Goal: Transaction & Acquisition: Book appointment/travel/reservation

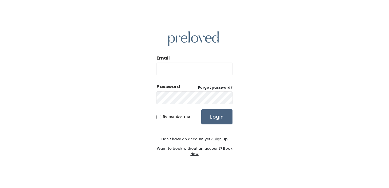
type input "[EMAIL_ADDRESS][DOMAIN_NAME]"
click at [220, 116] on input "Login" at bounding box center [216, 116] width 31 height 15
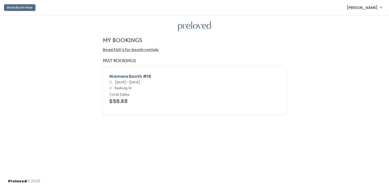
click at [22, 8] on button "Book Booth Now" at bounding box center [19, 7] width 31 height 7
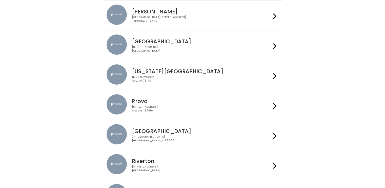
scroll to position [111, 0]
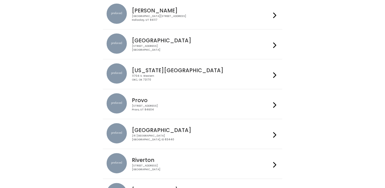
click at [273, 133] on icon at bounding box center [274, 134] width 3 height 7
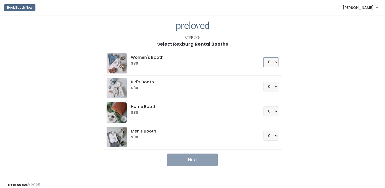
click at [275, 62] on select "0 1 2 3 4" at bounding box center [270, 62] width 15 height 10
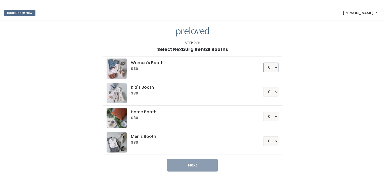
select select "1"
click at [263, 62] on select "0 1 2 3 4" at bounding box center [270, 67] width 15 height 10
click at [201, 162] on button "Next" at bounding box center [192, 165] width 51 height 13
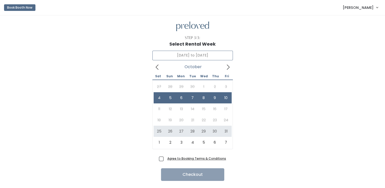
type input "[DATE] to [DATE]"
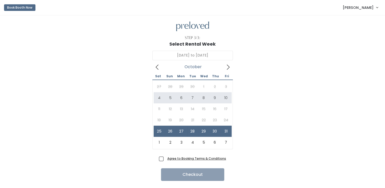
click at [165, 158] on span "Agree to Booking Terms & Conditions" at bounding box center [195, 158] width 61 height 5
click at [165, 158] on input "Agree to Booking Terms & Conditions" at bounding box center [166, 157] width 3 height 3
checkbox input "true"
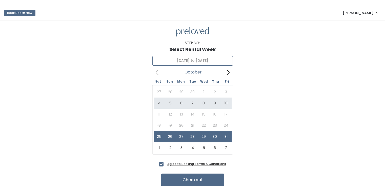
type input "October 4 to October 10"
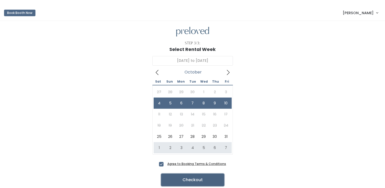
click at [182, 178] on button "Checkout" at bounding box center [192, 179] width 63 height 13
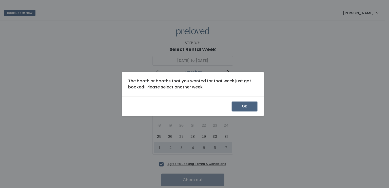
click at [241, 109] on button "OK" at bounding box center [244, 106] width 25 height 10
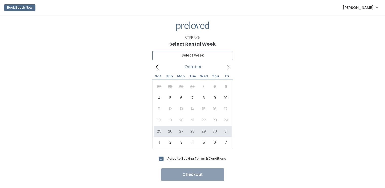
type input "[DATE] to [DATE]"
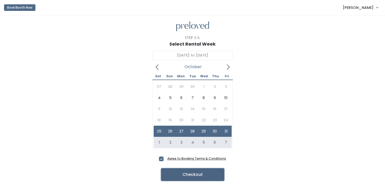
click at [187, 174] on button "Checkout" at bounding box center [192, 174] width 63 height 13
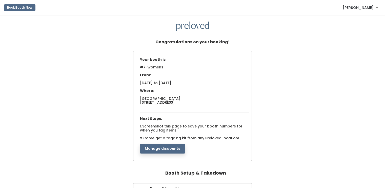
click at [333, 133] on div "Your booth is #7-womens From: [DATE] to [DATE] Where: [GEOGRAPHIC_DATA] [STREET…" at bounding box center [192, 106] width 375 height 111
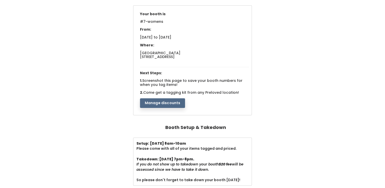
scroll to position [51, 0]
click at [337, 69] on div "Your booth is #7-womens From: [DATE] to [DATE] Where: [GEOGRAPHIC_DATA] [STREET…" at bounding box center [192, 61] width 375 height 111
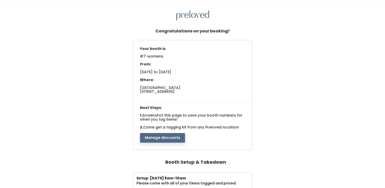
scroll to position [0, 0]
